Goal: Information Seeking & Learning: Understand process/instructions

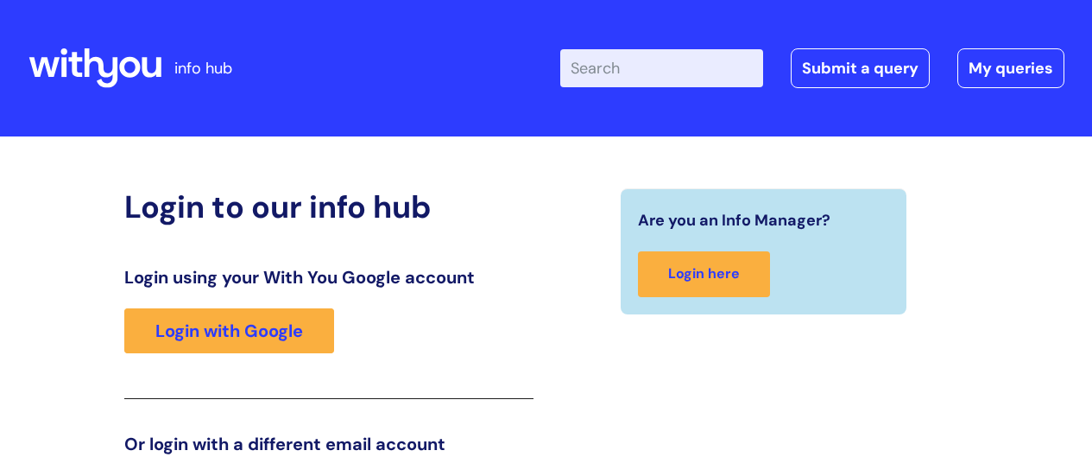
scroll to position [263, 0]
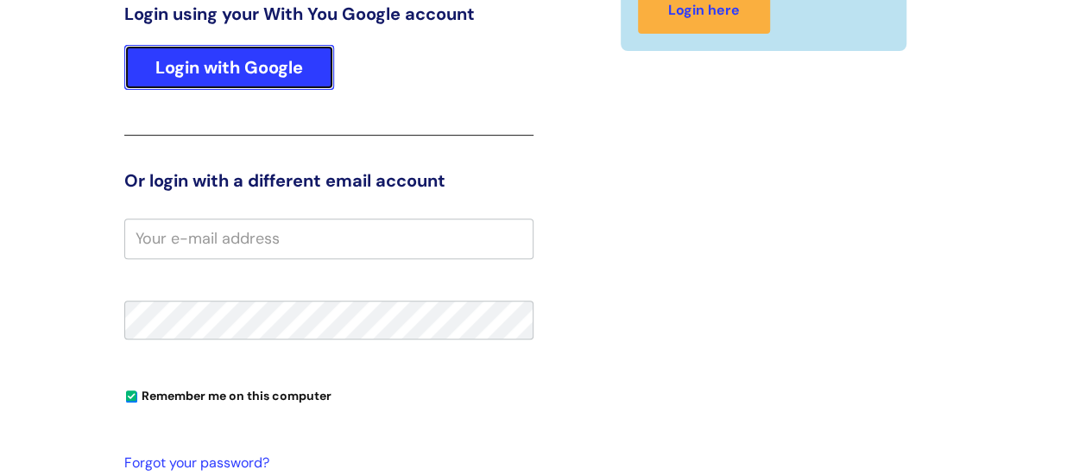
click at [218, 85] on link "Login with Google" at bounding box center [229, 67] width 210 height 45
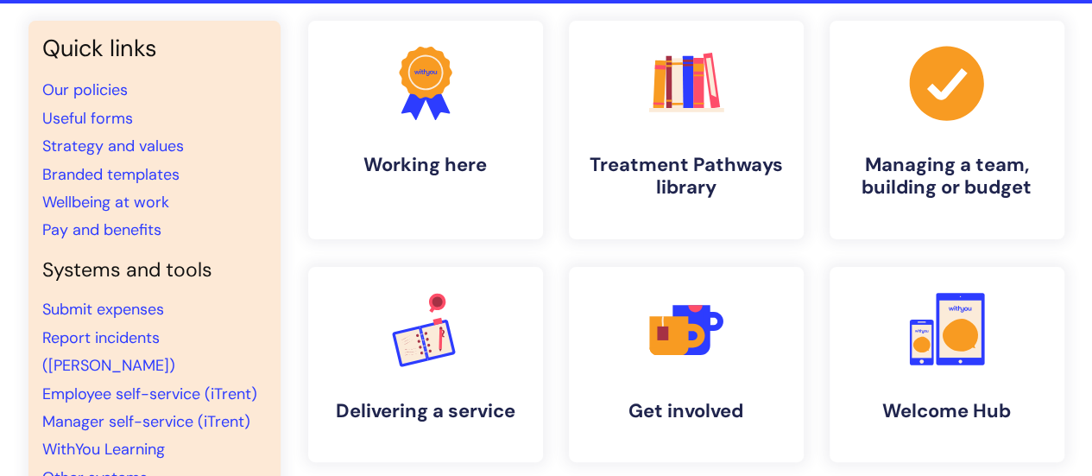
scroll to position [86, 0]
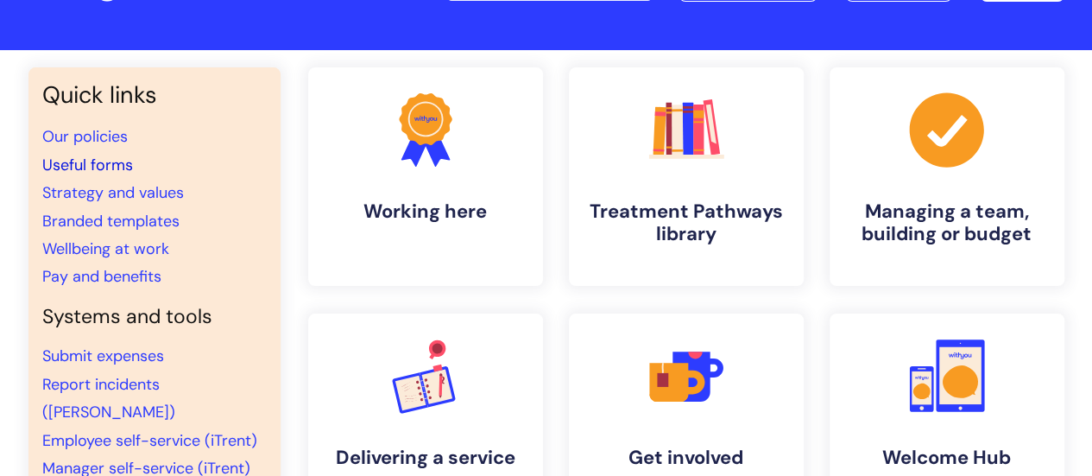
click at [93, 162] on link "Useful forms" at bounding box center [87, 165] width 91 height 21
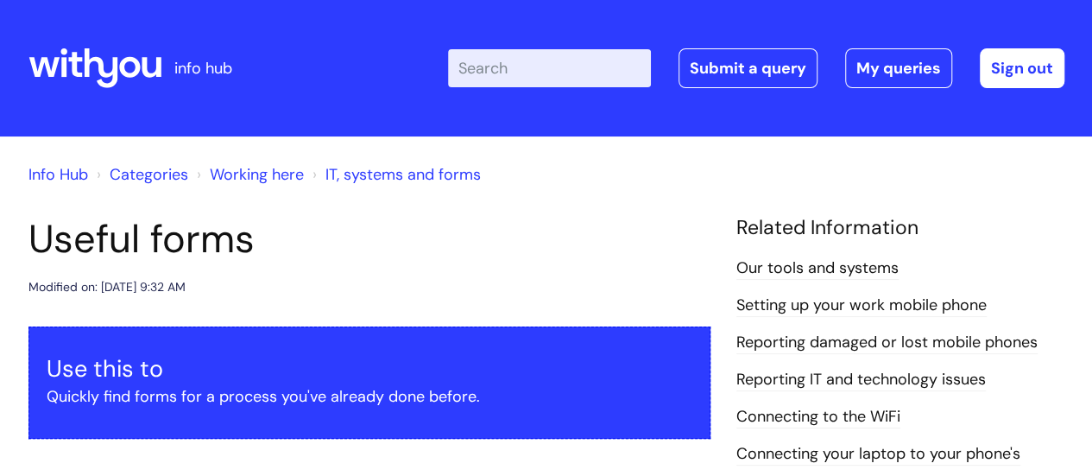
click at [578, 46] on div "Enter your search term here... Search Submit a query My queries Welcome Leon Pe…" at bounding box center [675, 68] width 779 height 102
click at [572, 64] on input "Enter your search term here..." at bounding box center [549, 68] width 203 height 38
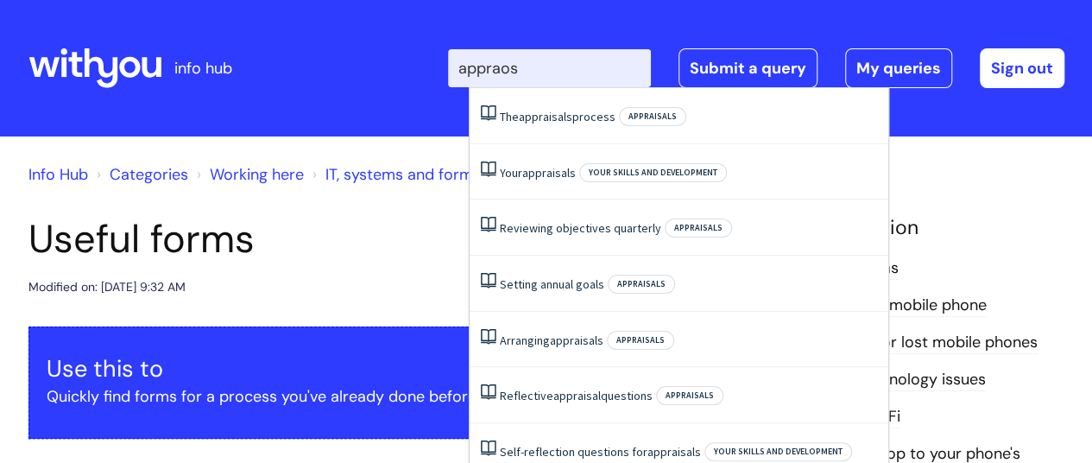
type input "appraosa"
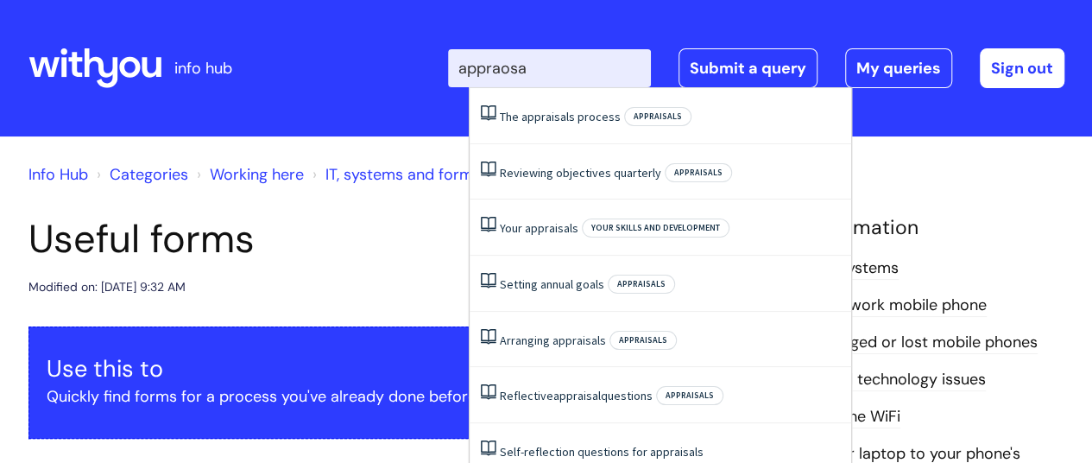
click at [539, 117] on link "The appraisals process" at bounding box center [560, 117] width 121 height 16
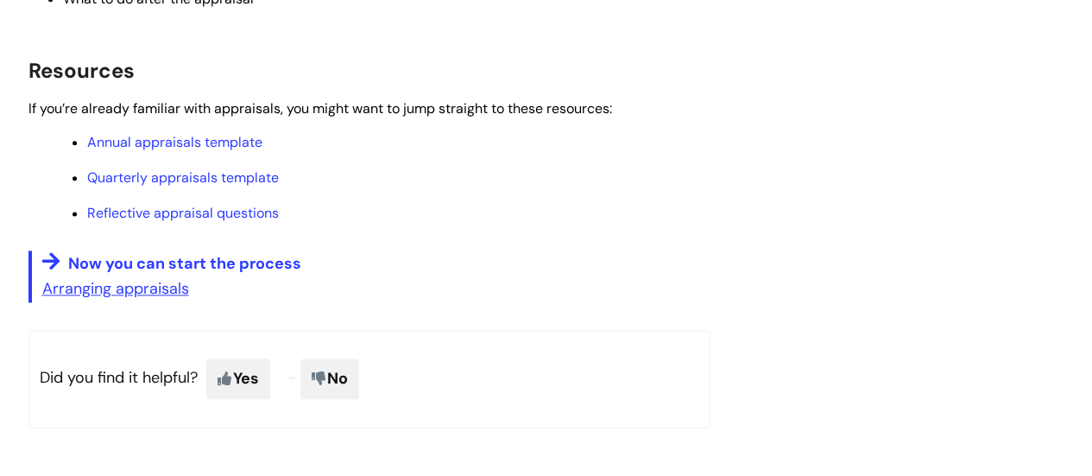
scroll to position [1036, 0]
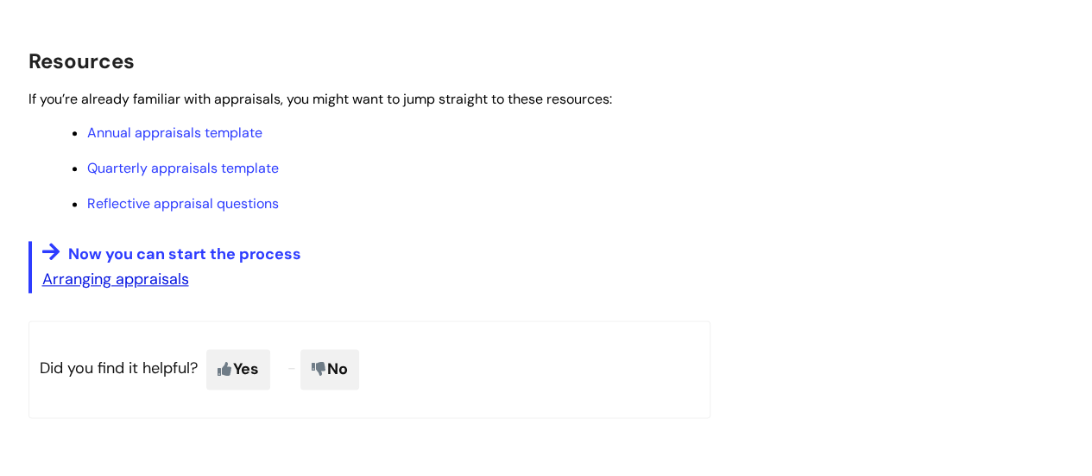
click at [166, 285] on u "Arranging appraisals" at bounding box center [115, 278] width 147 height 21
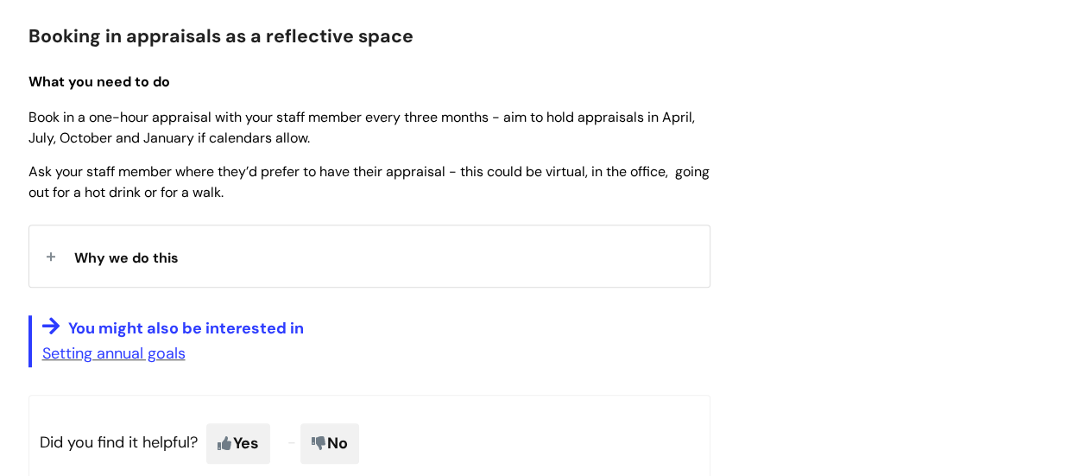
scroll to position [407, 0]
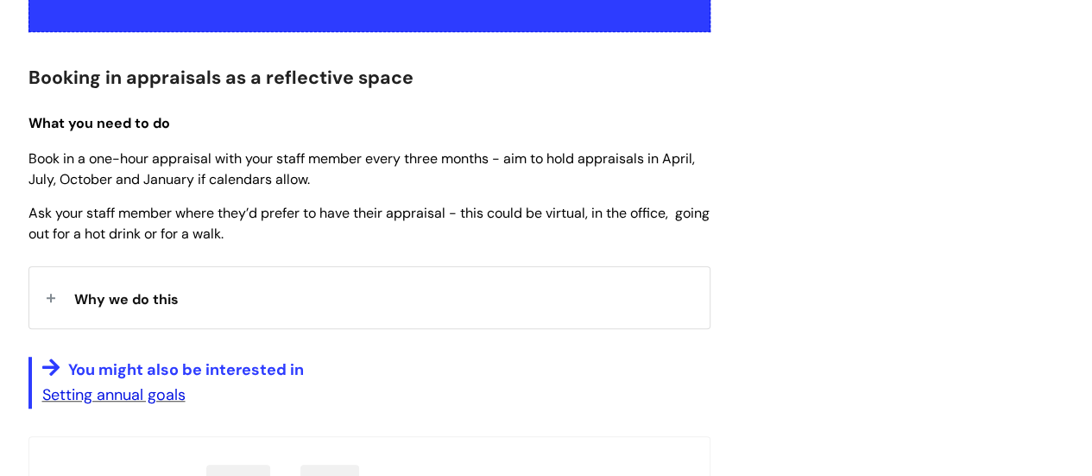
click at [148, 395] on link "Setting annual goals" at bounding box center [113, 394] width 143 height 21
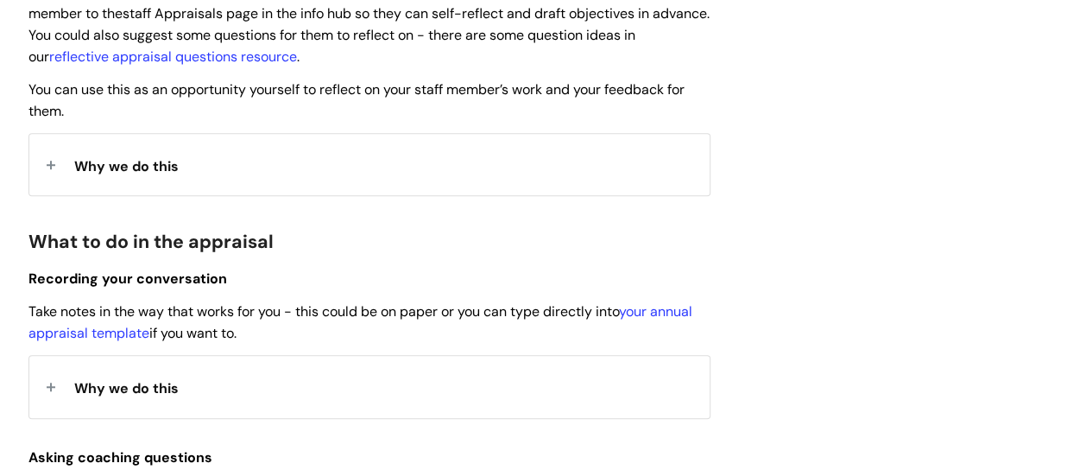
scroll to position [604, 0]
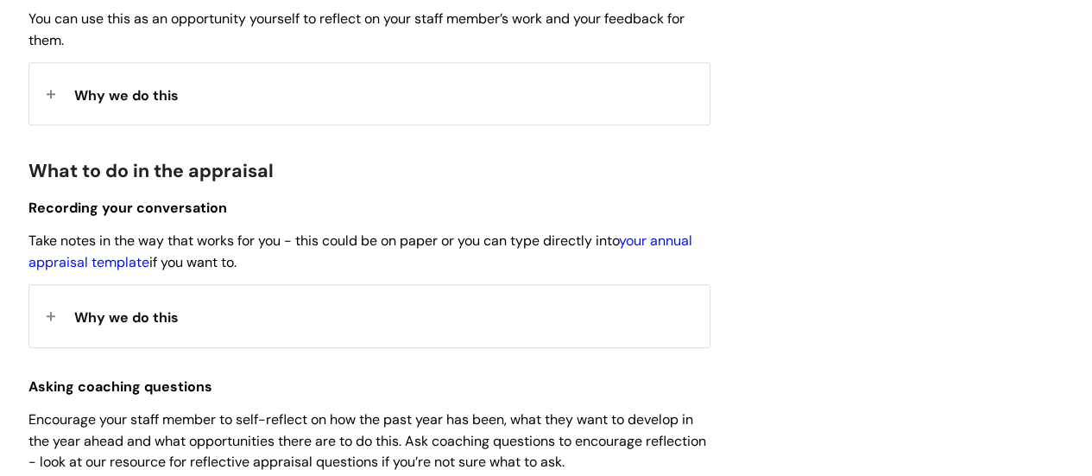
click at [657, 239] on link "your annual appraisal template" at bounding box center [360, 251] width 664 height 40
